Goal: Check status: Check status

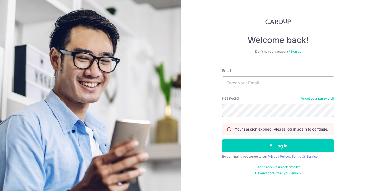
type input "[EMAIL_ADDRESS][DOMAIN_NAME]"
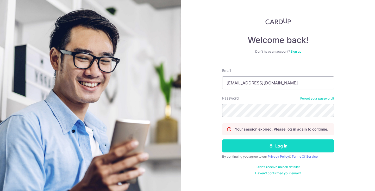
click at [264, 144] on button "Log in" at bounding box center [278, 146] width 112 height 13
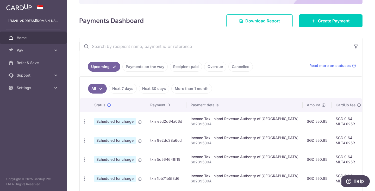
scroll to position [64, 0]
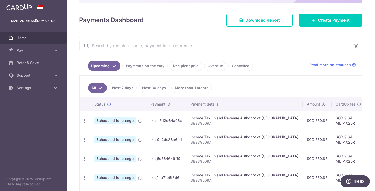
drag, startPoint x: 258, startPoint y: 147, endPoint x: 156, endPoint y: 66, distance: 130.3
click at [156, 66] on link "Payments on the way" at bounding box center [145, 66] width 45 height 10
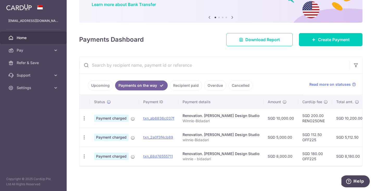
scroll to position [44, 0]
